Goal: Information Seeking & Learning: Check status

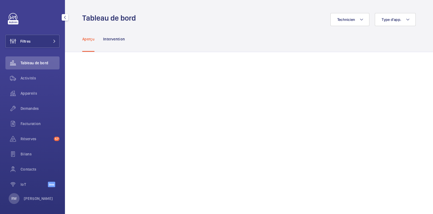
click at [203, 50] on div "Aperçu Intervention" at bounding box center [249, 39] width 334 height 26
click at [37, 37] on button "Filtres" at bounding box center [32, 41] width 54 height 13
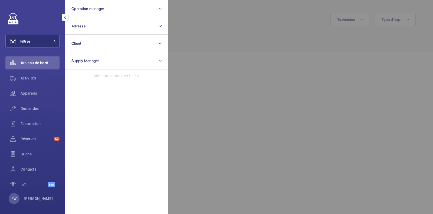
drag, startPoint x: 230, startPoint y: 37, endPoint x: 190, endPoint y: 39, distance: 39.6
click at [190, 39] on div at bounding box center [384, 107] width 433 height 214
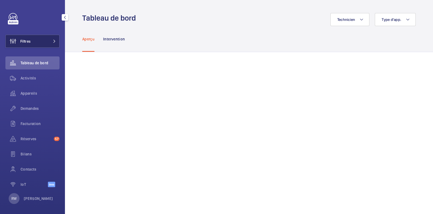
click at [47, 43] on button "Filtres" at bounding box center [32, 41] width 54 height 13
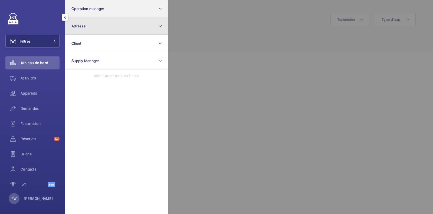
drag, startPoint x: 92, startPoint y: 26, endPoint x: 116, endPoint y: 11, distance: 28.8
click at [116, 11] on section "Operation manager Adresse Client Supply Manager Réinitialiser tous les filtres" at bounding box center [116, 107] width 103 height 214
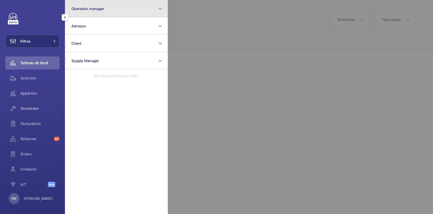
click at [116, 11] on button "Operation manager" at bounding box center [116, 8] width 103 height 17
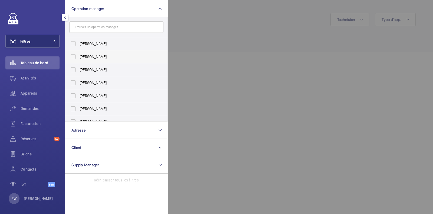
click at [76, 57] on label "[PERSON_NAME]" at bounding box center [112, 56] width 94 height 13
click at [76, 57] on input "[PERSON_NAME]" at bounding box center [73, 56] width 11 height 11
checkbox input "true"
click at [232, 52] on div at bounding box center [384, 107] width 433 height 214
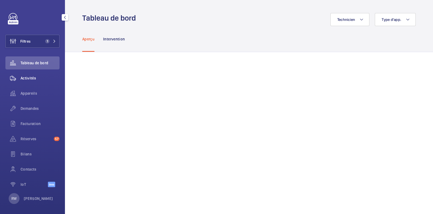
click at [28, 76] on span "Activités" at bounding box center [40, 77] width 39 height 5
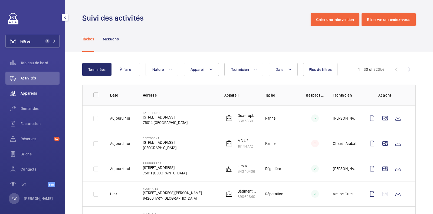
click at [28, 94] on span "Appareils" at bounding box center [40, 92] width 39 height 5
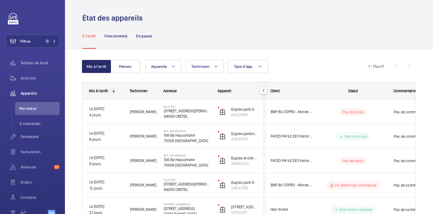
click at [114, 90] on mat-icon at bounding box center [114, 91] width 4 height 4
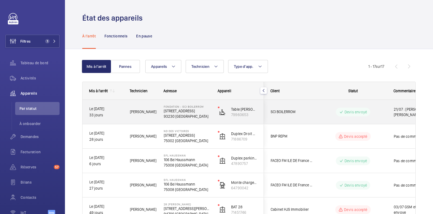
click at [356, 112] on p "Devis envoyé" at bounding box center [356, 111] width 22 height 5
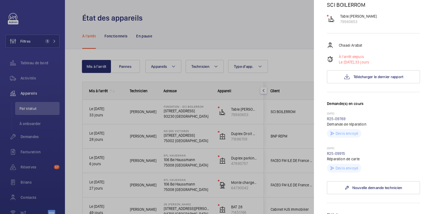
scroll to position [102, 0]
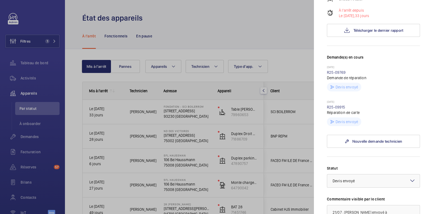
click at [175, 113] on div at bounding box center [216, 107] width 433 height 214
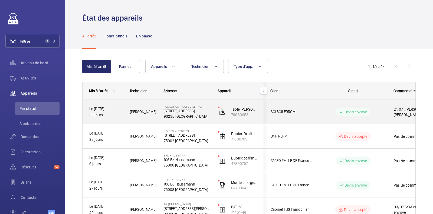
click at [353, 114] on p "Devis envoyé" at bounding box center [356, 111] width 22 height 5
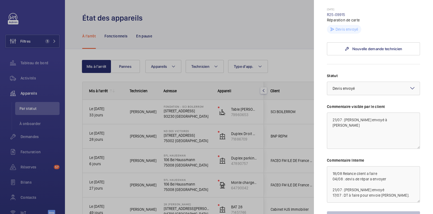
scroll to position [203, 0]
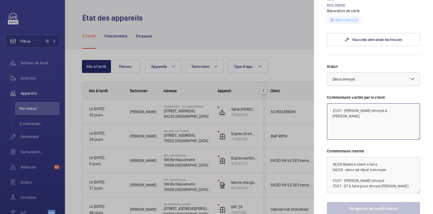
click at [349, 129] on textarea "21/07 : [PERSON_NAME] envoyé à [PERSON_NAME]" at bounding box center [373, 121] width 93 height 36
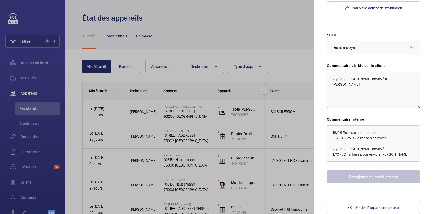
scroll to position [254, 0]
drag, startPoint x: 349, startPoint y: 136, endPoint x: 395, endPoint y: 134, distance: 45.6
click at [395, 134] on textarea "18/08 Relance client a faire 04/08 : devis de répar a envoyer 21/07 : [PERSON_N…" at bounding box center [373, 143] width 93 height 36
click at [392, 135] on textarea "18/08 Relance client a faire 04/08 : devis de répar a envoyer 21/07 : [PERSON_N…" at bounding box center [373, 143] width 93 height 36
click at [176, 144] on div at bounding box center [216, 107] width 433 height 214
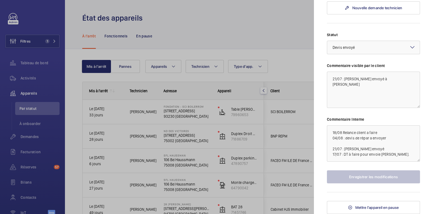
scroll to position [0, 0]
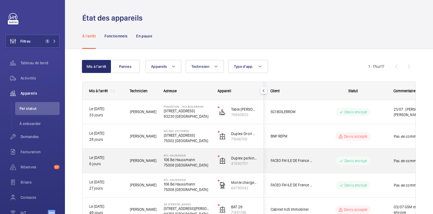
click at [352, 159] on p "Devis envoyé" at bounding box center [356, 160] width 22 height 5
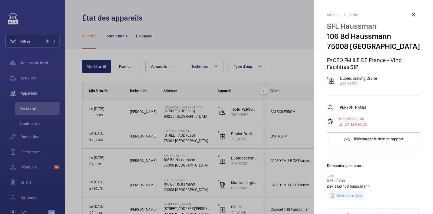
scroll to position [169, 0]
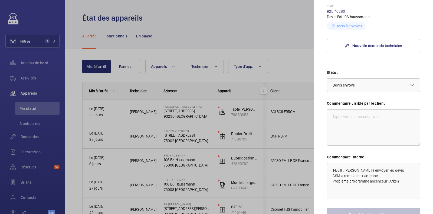
click at [206, 163] on div at bounding box center [216, 107] width 433 height 214
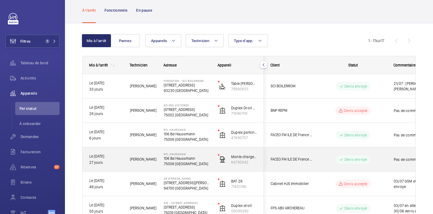
scroll to position [34, 0]
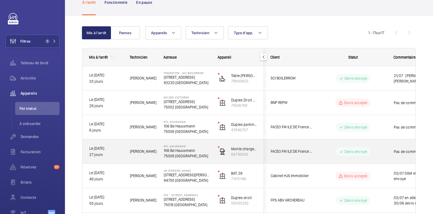
click at [391, 150] on div "Pas de commentaire" at bounding box center [419, 151] width 63 height 23
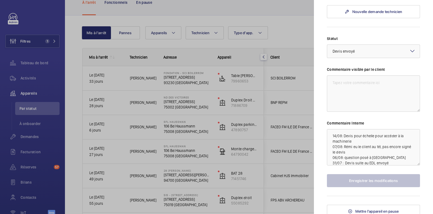
scroll to position [0, 0]
click at [303, 31] on div at bounding box center [216, 107] width 433 height 214
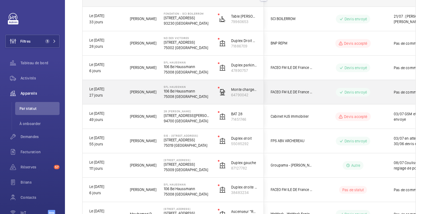
scroll to position [102, 0]
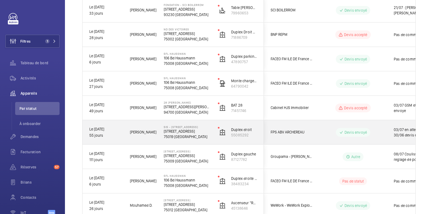
click at [379, 133] on wm-front-pills-cell "Devis envoyé" at bounding box center [353, 132] width 67 height 9
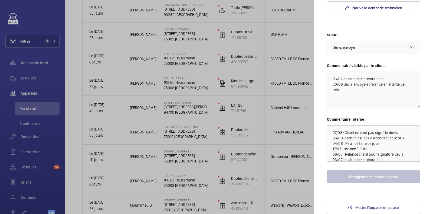
scroll to position [244, 0]
click at [215, 130] on div at bounding box center [216, 107] width 433 height 214
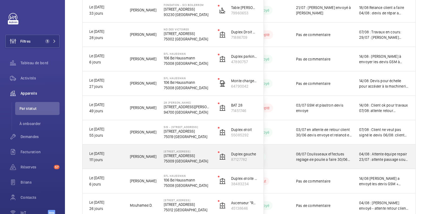
scroll to position [0, 0]
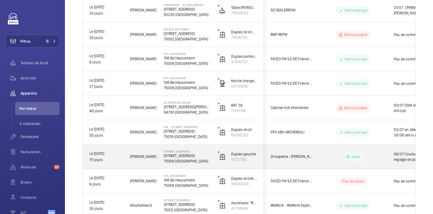
click at [326, 155] on wm-front-pills-cell "Autre" at bounding box center [353, 156] width 67 height 9
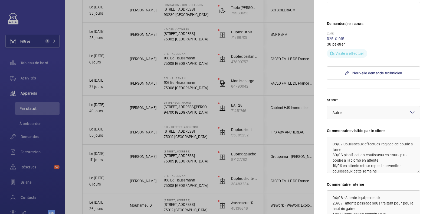
scroll to position [169, 0]
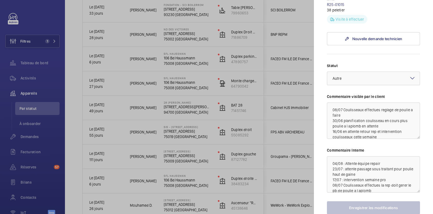
click at [269, 145] on div at bounding box center [216, 107] width 433 height 214
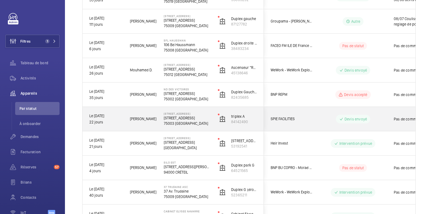
scroll to position [0, 0]
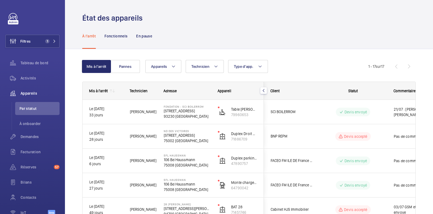
click at [187, 27] on div "À l'arrêt Fonctionnels En pause" at bounding box center [249, 36] width 334 height 26
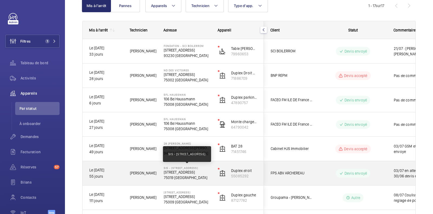
scroll to position [14, 0]
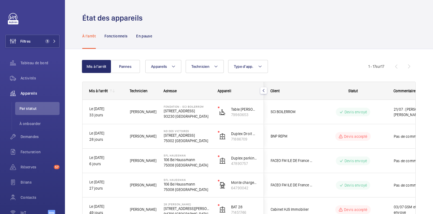
click at [369, 64] on span "1 - 17 sur 17" at bounding box center [377, 66] width 16 height 4
click at [327, 36] on div "À l'arrêt Fonctionnels En pause" at bounding box center [249, 36] width 334 height 26
drag, startPoint x: 383, startPoint y: 67, endPoint x: 325, endPoint y: 67, distance: 58.2
click at [325, 67] on div "Mis à l'arrêt Pannes Appareils Technicien Type d'app. Plus de filtres Réinitial…" at bounding box center [249, 66] width 334 height 13
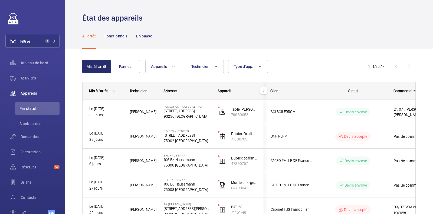
click at [324, 65] on div "Appareils Technicien Type d'app. Plus de filtres Réinitialiser tous les filtres" at bounding box center [256, 66] width 223 height 13
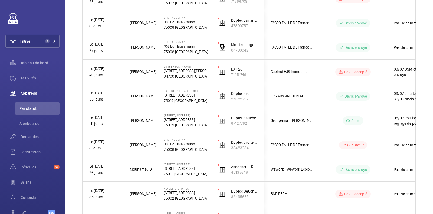
scroll to position [27, 0]
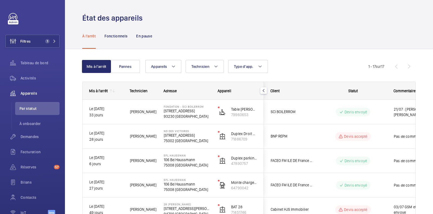
click at [222, 36] on div "À l'arrêt Fonctionnels En pause" at bounding box center [249, 36] width 334 height 26
click at [115, 89] on mat-icon at bounding box center [114, 91] width 4 height 4
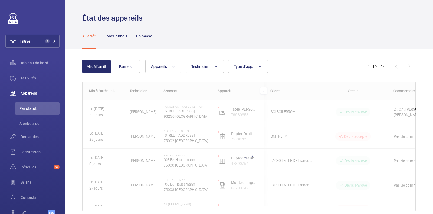
click at [113, 91] on div at bounding box center [249, 146] width 333 height 129
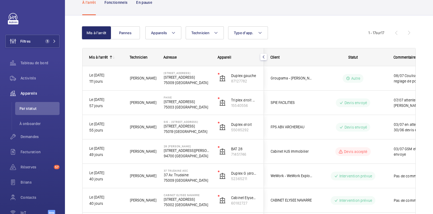
click at [314, 35] on div "Appareils Technicien Type d'app. Plus de filtres Réinitialiser tous les filtres" at bounding box center [256, 32] width 223 height 13
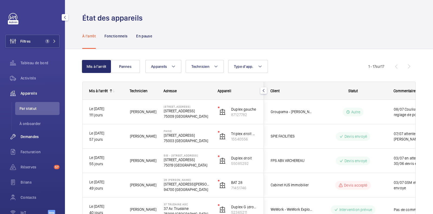
click at [30, 135] on span "Demandes" at bounding box center [40, 136] width 39 height 5
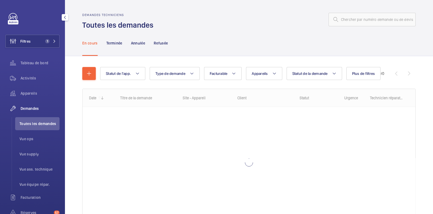
click at [28, 139] on span "Vue ops" at bounding box center [40, 138] width 40 height 5
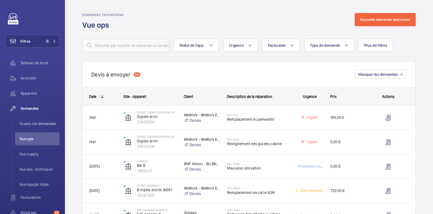
click at [137, 72] on div "161" at bounding box center [137, 74] width 7 height 4
click at [166, 72] on div "Devis à envoyer 161 Masquer les demandes" at bounding box center [249, 74] width 334 height 26
click at [161, 76] on div "Devis à envoyer 161 Masquer les demandes" at bounding box center [249, 74] width 334 height 26
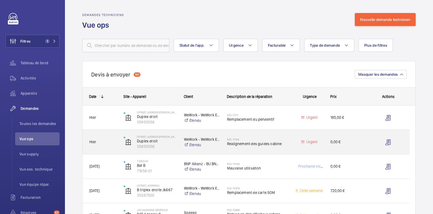
click at [263, 135] on div "R25-11108 Realignement des guides cabine" at bounding box center [258, 142] width 62 height 16
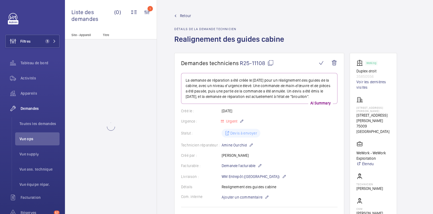
scroll to position [169, 0]
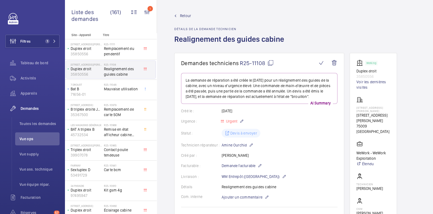
click at [176, 15] on mat-icon at bounding box center [175, 16] width 2 height 2
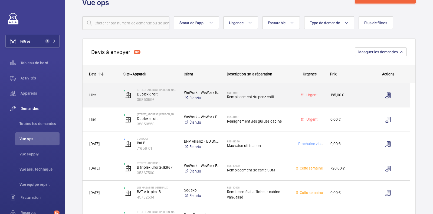
scroll to position [34, 0]
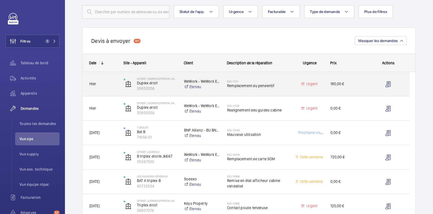
click at [269, 83] on span "Remplacement du pendentif" at bounding box center [258, 85] width 62 height 5
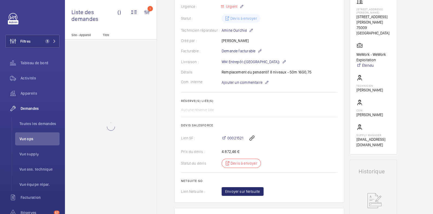
scroll to position [169, 0]
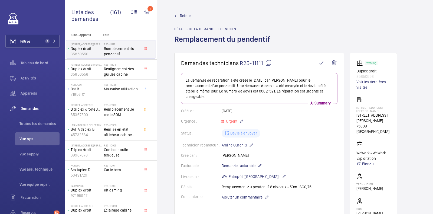
click at [187, 20] on div "Retour Détails de la demande technicien Remplacement du pendentif" at bounding box center [223, 33] width 99 height 40
click at [188, 15] on span "Retour" at bounding box center [185, 15] width 11 height 5
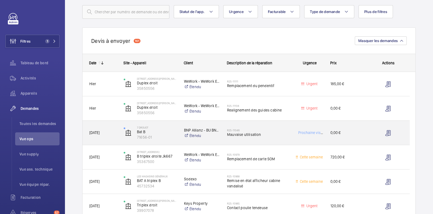
scroll to position [67, 0]
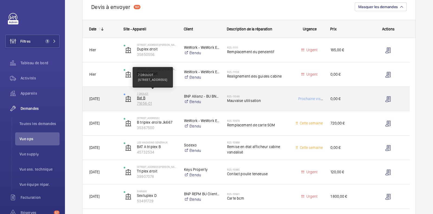
click at [146, 93] on p "7 DROUOT" at bounding box center [157, 93] width 40 height 3
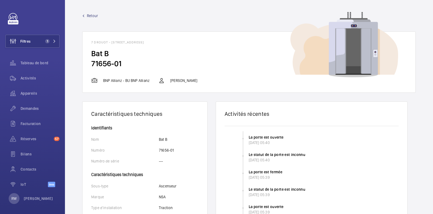
drag, startPoint x: 129, startPoint y: 62, endPoint x: 90, endPoint y: 62, distance: 39.3
click at [90, 62] on wm-front-card-body "Bat B 71656-01" at bounding box center [249, 62] width 333 height 29
copy h2 "71656-01"
click at [31, 107] on span "Demandes" at bounding box center [40, 108] width 39 height 5
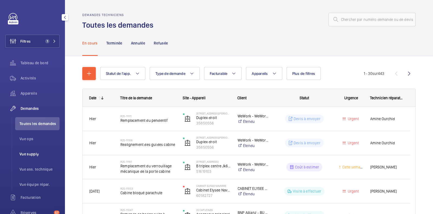
click at [33, 157] on li "Vue supply" at bounding box center [37, 153] width 44 height 13
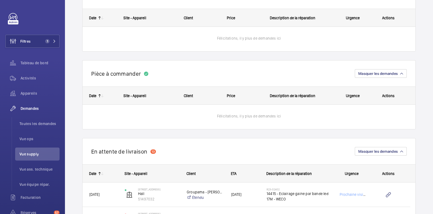
scroll to position [308, 0]
click at [33, 43] on button "Filtres 1" at bounding box center [32, 41] width 54 height 13
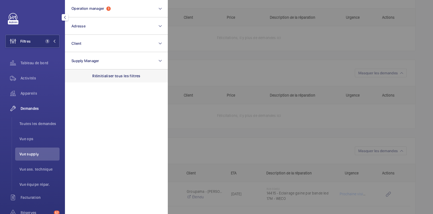
click at [100, 80] on div "Réinitialiser tous les filtres" at bounding box center [116, 75] width 103 height 13
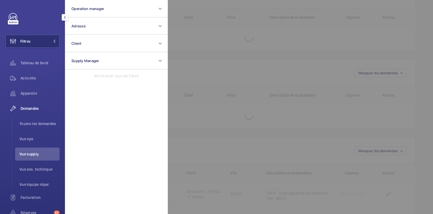
click at [212, 64] on div at bounding box center [384, 107] width 433 height 214
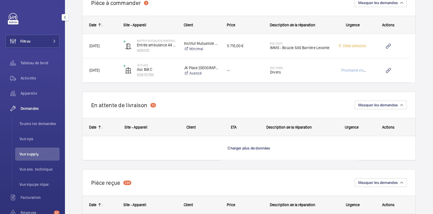
scroll to position [1255, 0]
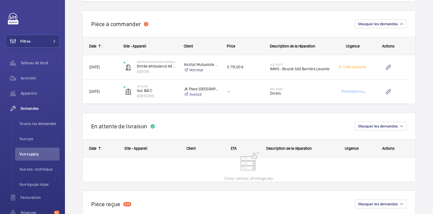
scroll to position [1236, 0]
